Goal: Find specific page/section: Find specific page/section

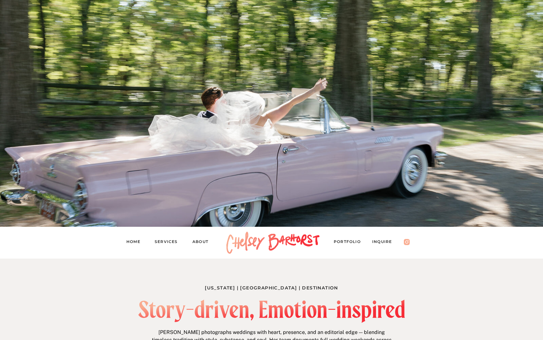
click at [165, 244] on nav "Services" at bounding box center [169, 242] width 29 height 9
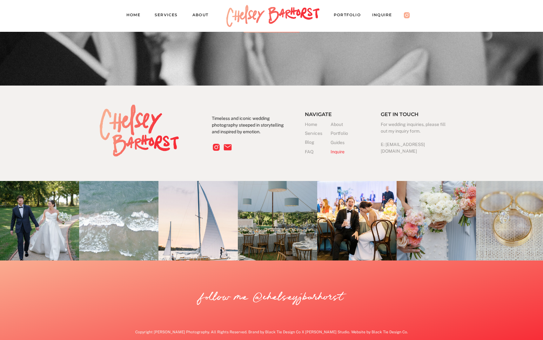
scroll to position [1832, 0]
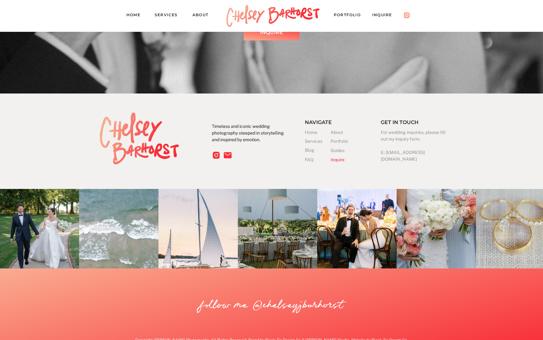
click at [315, 140] on h3 "Services" at bounding box center [318, 141] width 26 height 7
click at [197, 14] on nav "About" at bounding box center [203, 15] width 22 height 9
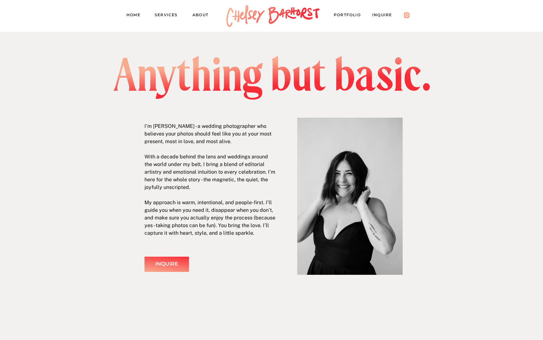
click at [165, 264] on div "Inquire" at bounding box center [166, 263] width 37 height 9
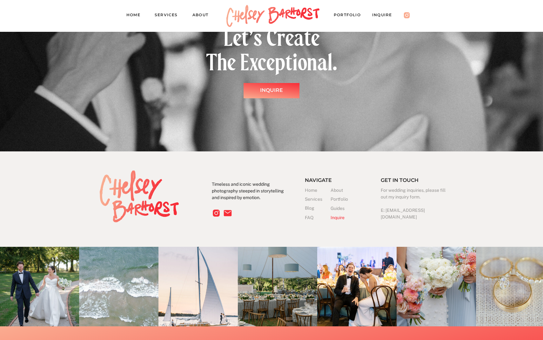
scroll to position [1173, 0]
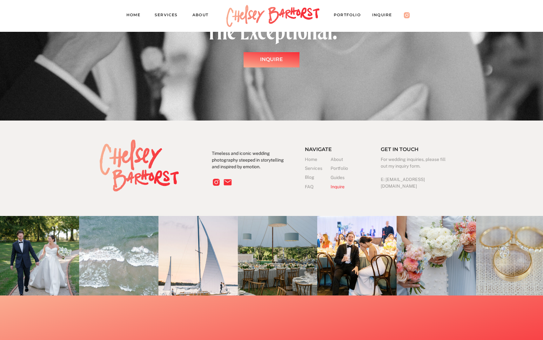
click at [335, 187] on h3 "Inquire" at bounding box center [344, 186] width 26 height 7
